Goal: Task Accomplishment & Management: Complete application form

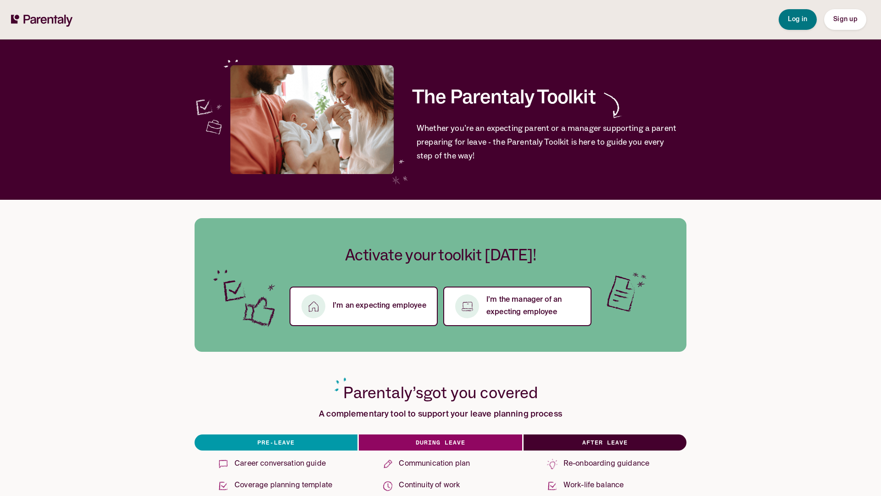
click at [845, 19] on span "Sign up" at bounding box center [846, 19] width 24 height 6
